Goal: Navigation & Orientation: Find specific page/section

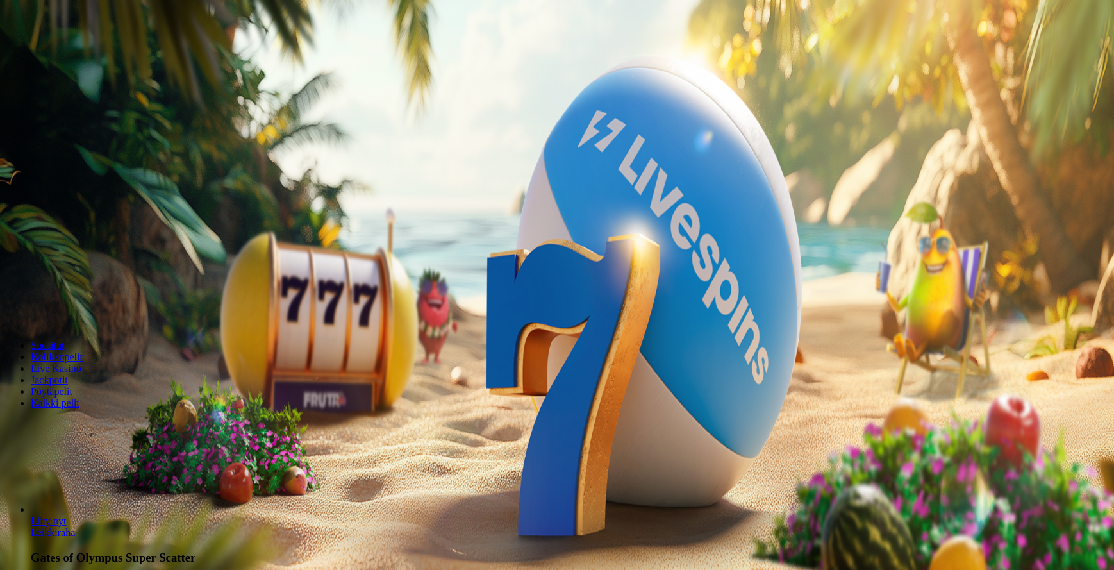
click at [106, 53] on button "Kirjaudu" at bounding box center [89, 46] width 42 height 13
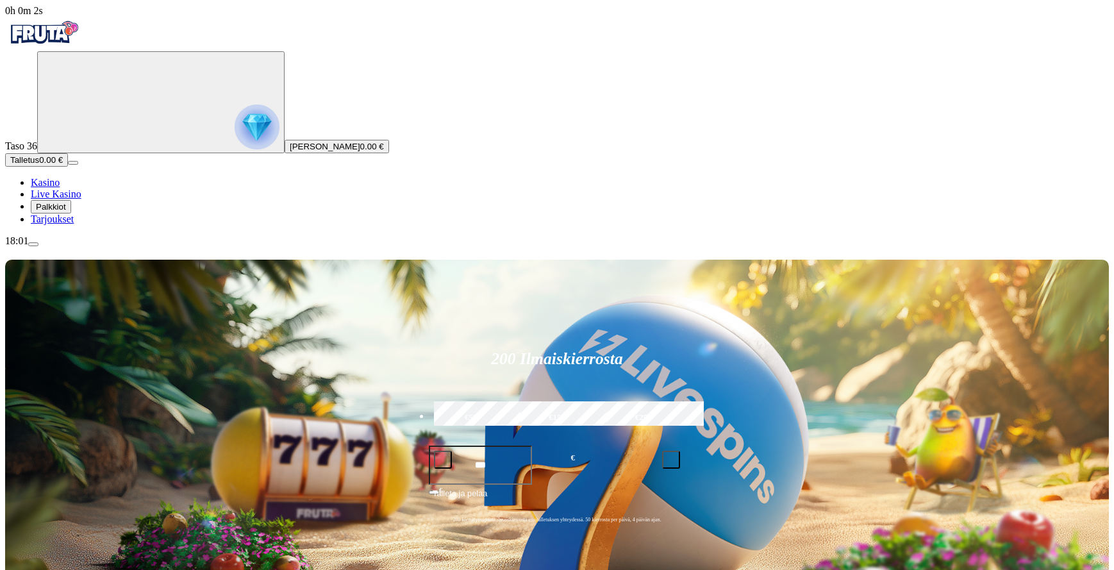
click at [66, 211] on span "Palkkiot" at bounding box center [51, 207] width 30 height 10
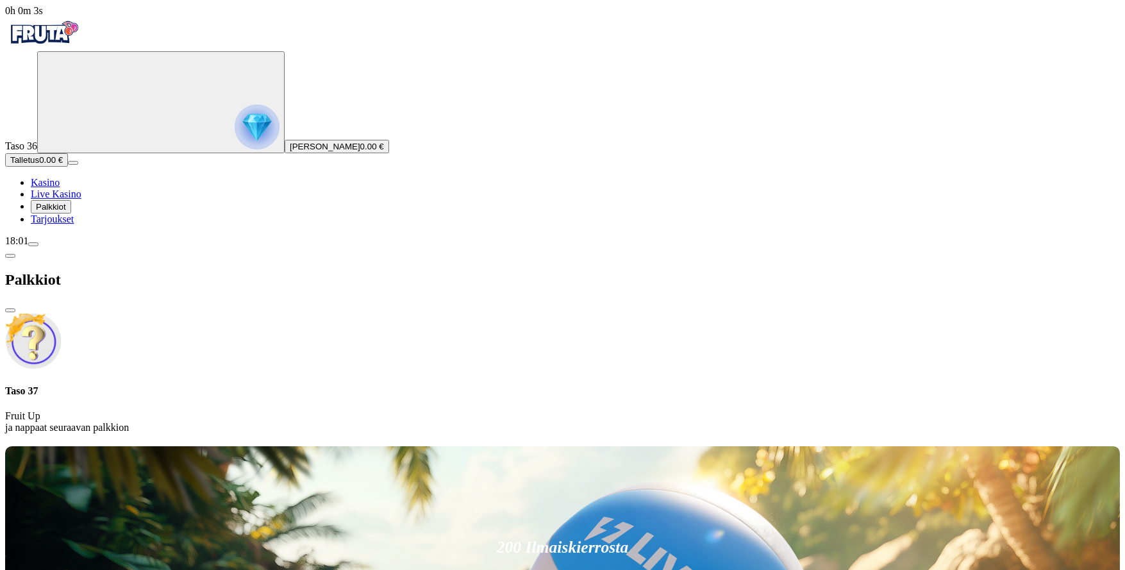
click at [290, 151] on span "[PERSON_NAME]" at bounding box center [325, 147] width 70 height 10
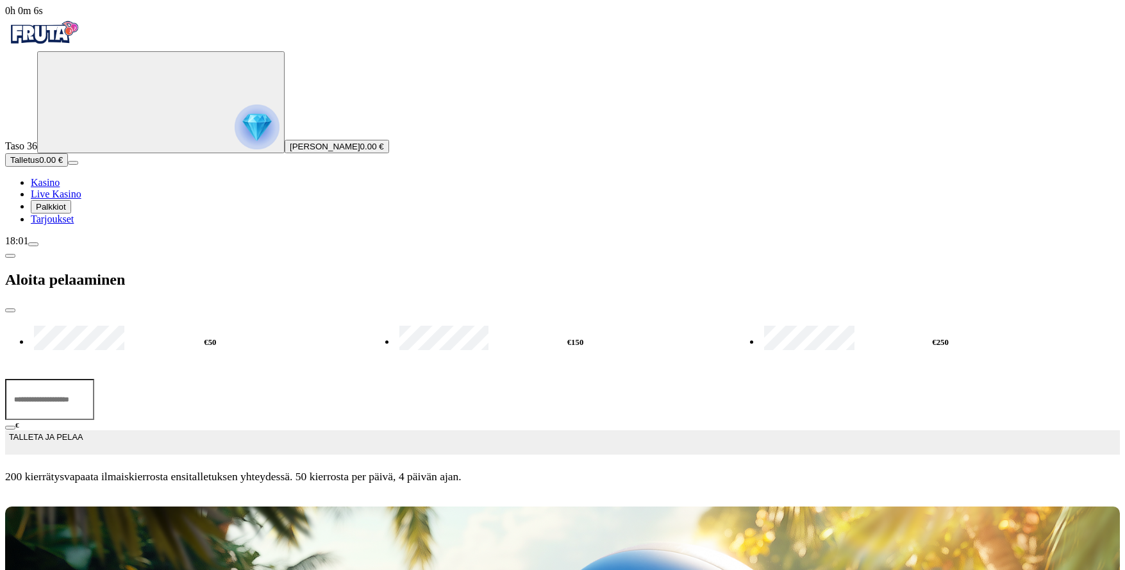
click at [290, 151] on span "[PERSON_NAME]" at bounding box center [325, 147] width 70 height 10
click at [74, 224] on span "Tarjoukset" at bounding box center [52, 218] width 43 height 11
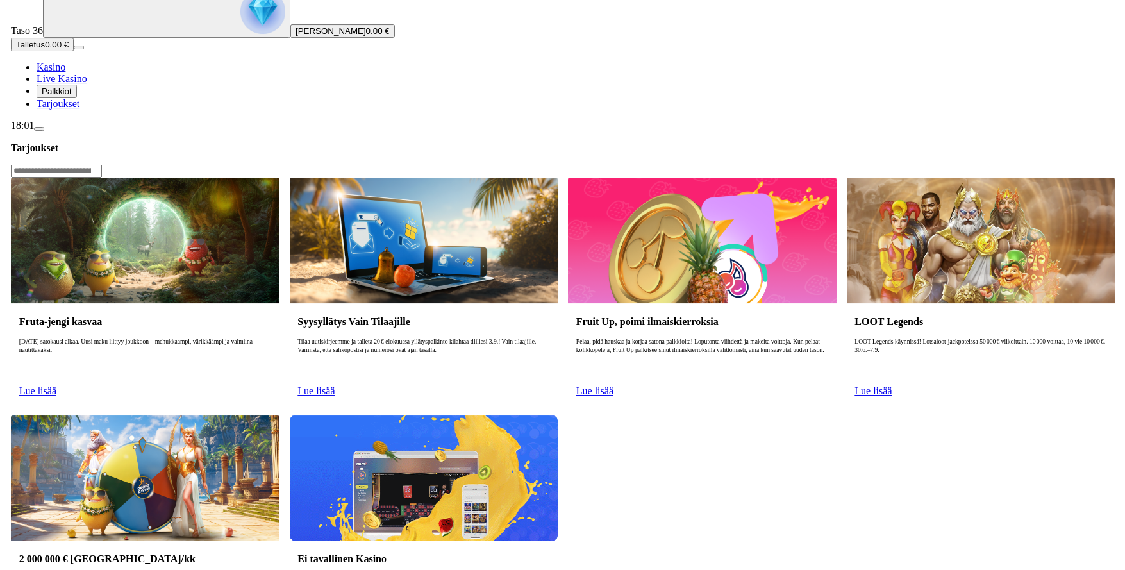
scroll to position [131, 0]
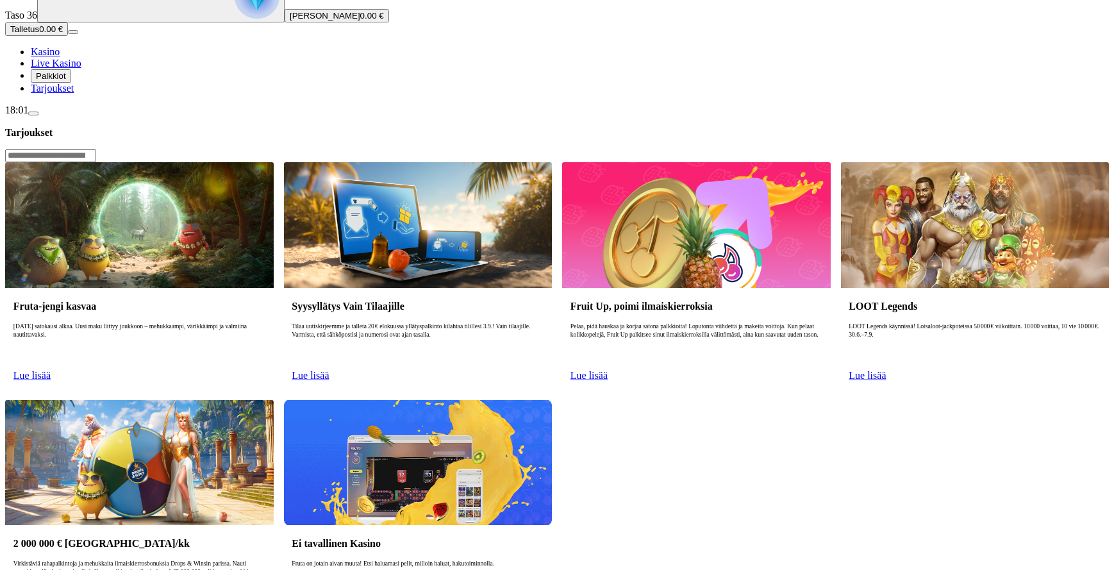
click at [66, 81] on span "Palkkiot" at bounding box center [51, 76] width 30 height 10
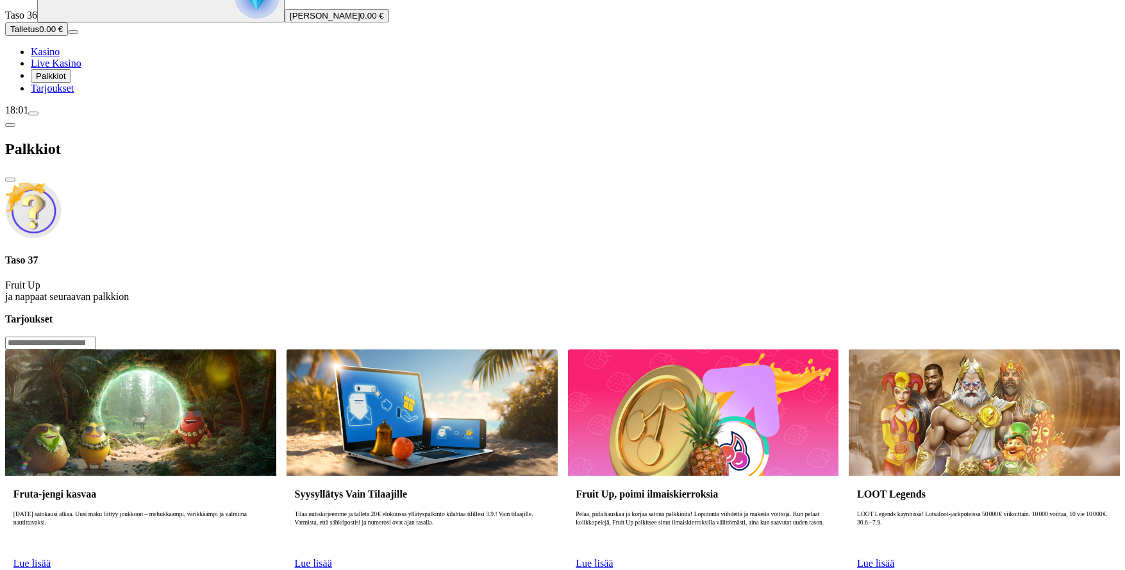
drag, startPoint x: 767, startPoint y: 167, endPoint x: 764, endPoint y: 154, distance: 12.6
click at [768, 313] on div at bounding box center [562, 313] width 1114 height 0
